Goal: Find specific page/section: Find specific page/section

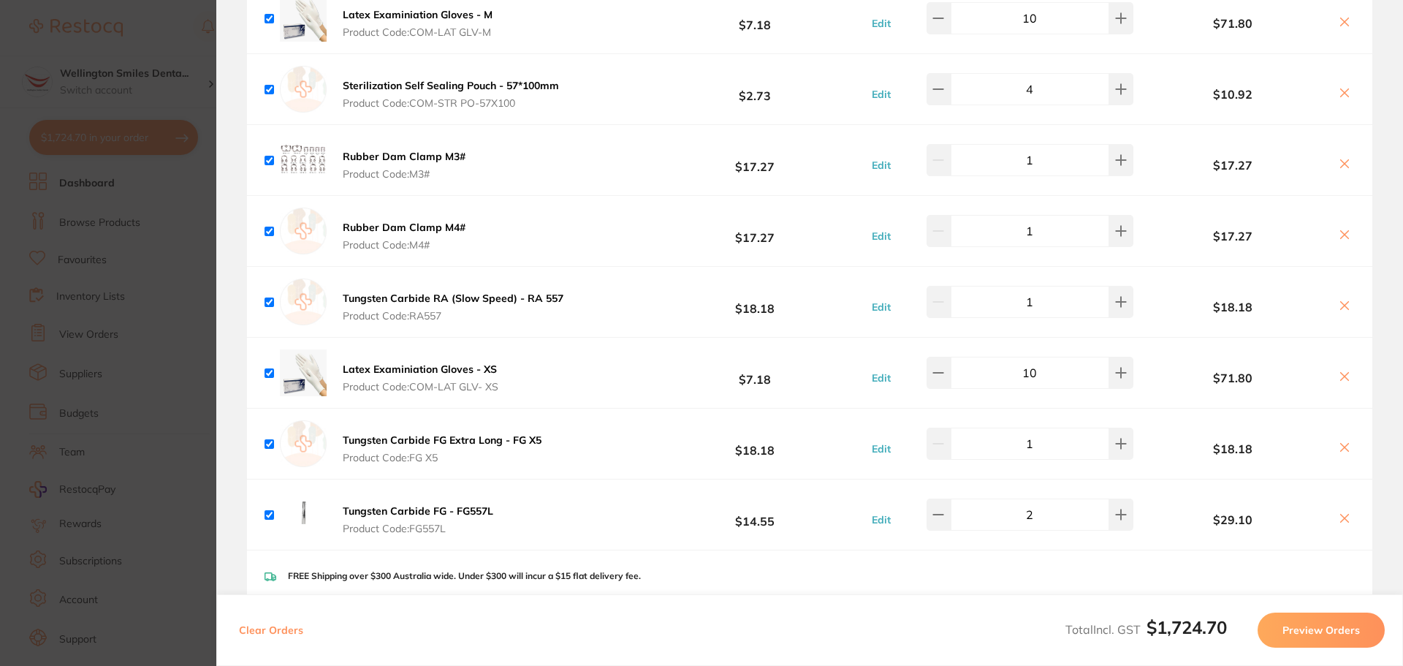
scroll to position [1754, 0]
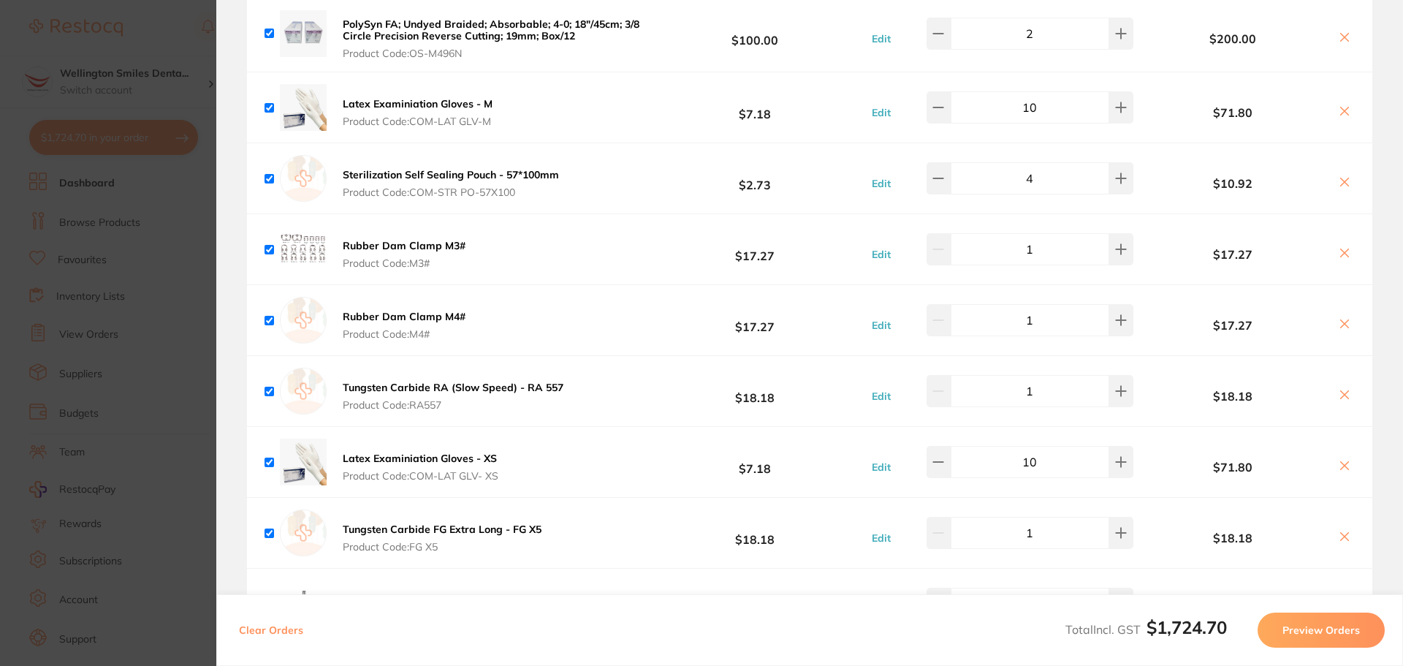
click at [140, 411] on section "Update RRP Set your pre negotiated price for this item. Item Agreed RRP (excl. …" at bounding box center [701, 333] width 1403 height 666
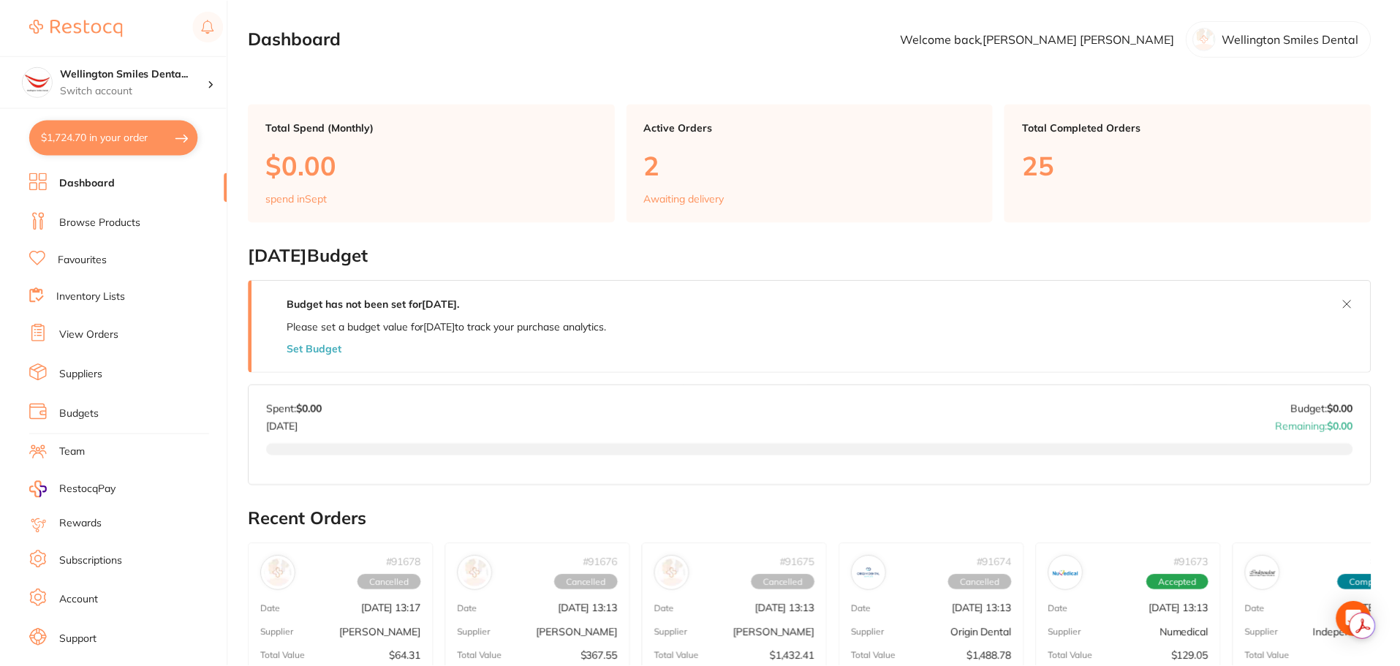
scroll to position [4, 0]
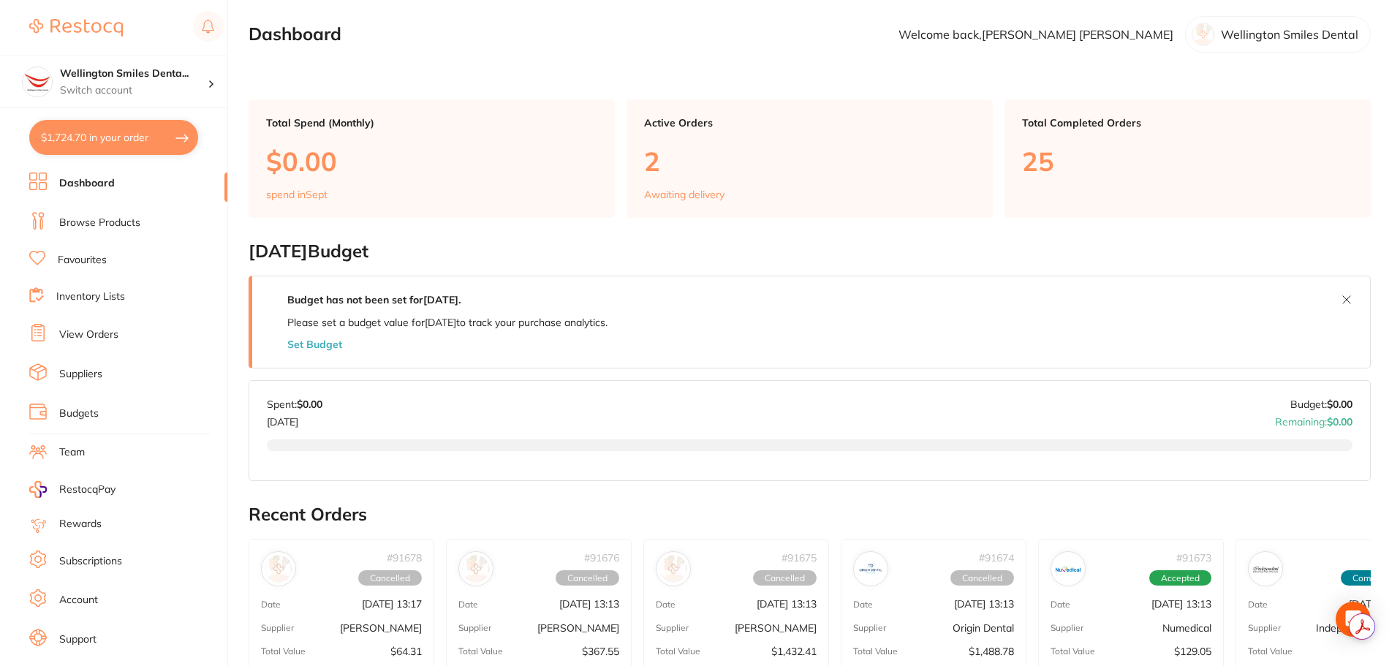
click at [90, 230] on li "Browse Products" at bounding box center [128, 223] width 198 height 22
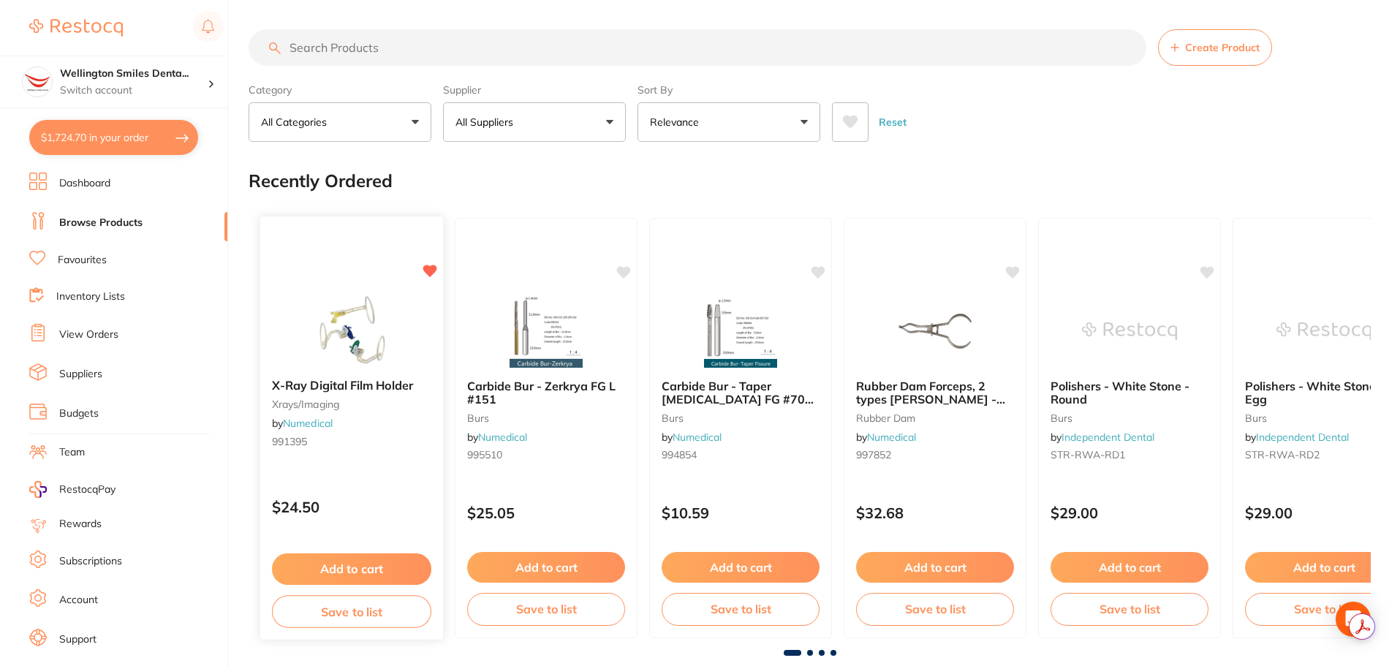
click at [362, 404] on small "xrays/imaging" at bounding box center [351, 404] width 159 height 12
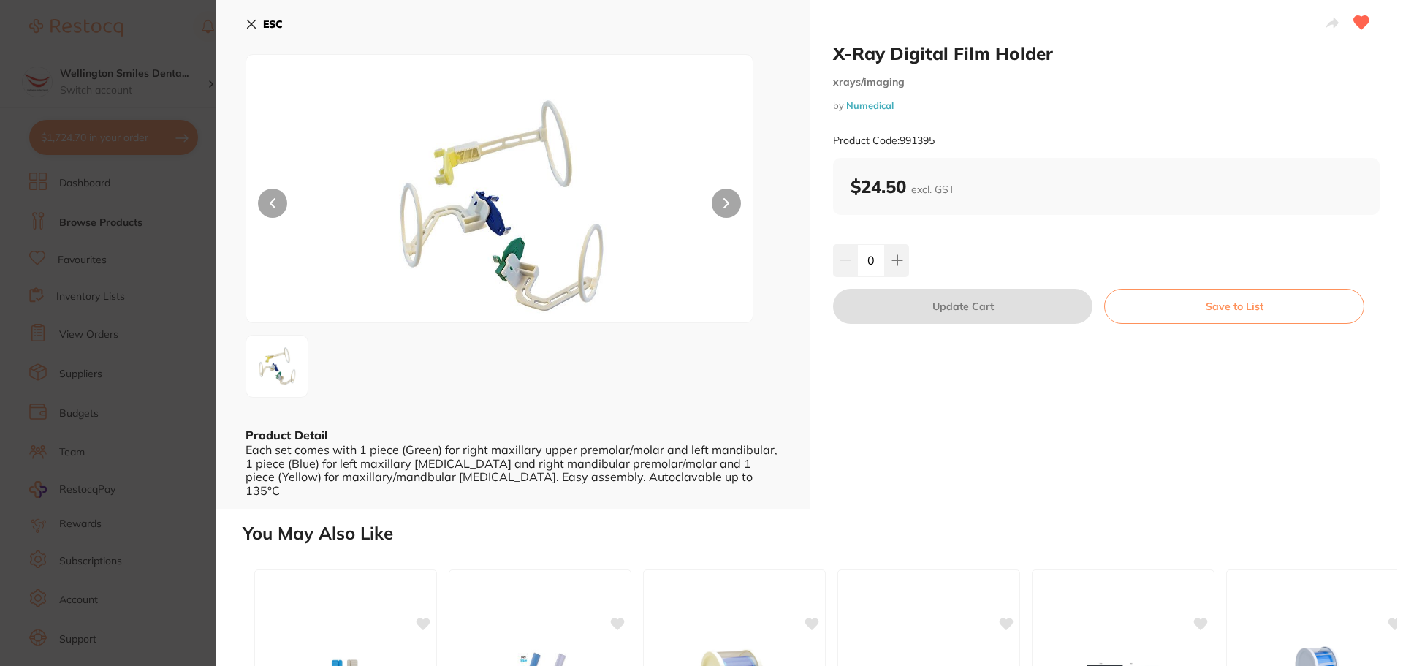
click at [249, 23] on icon at bounding box center [252, 24] width 8 height 8
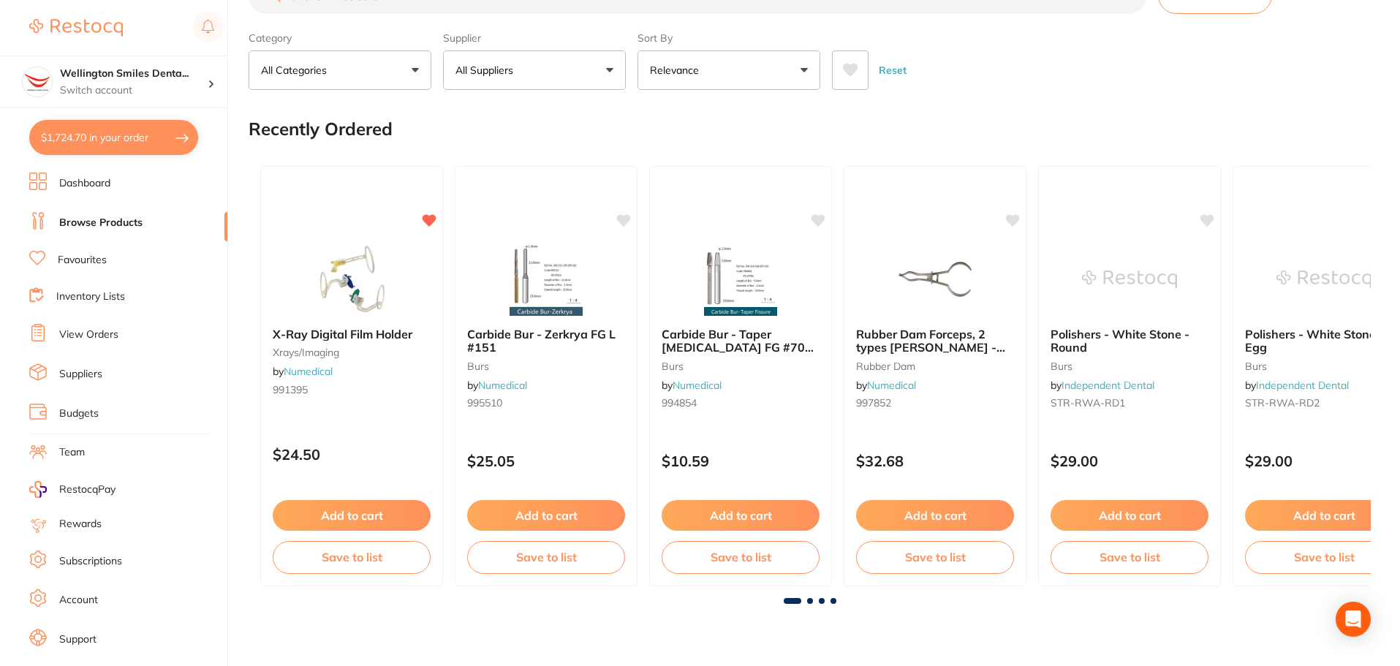
scroll to position [77, 0]
